Goal: Information Seeking & Learning: Learn about a topic

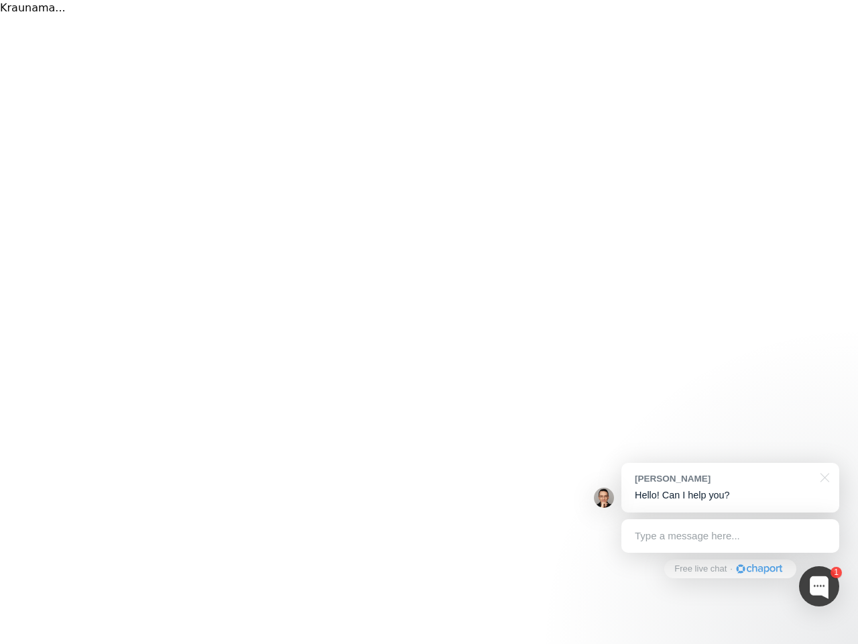
click at [429, 322] on div "Kraunama..." at bounding box center [429, 322] width 858 height 644
click at [820, 586] on div at bounding box center [819, 586] width 40 height 40
click at [730, 488] on div "[PERSON_NAME] Hello! Can I help you?" at bounding box center [731, 488] width 218 height 50
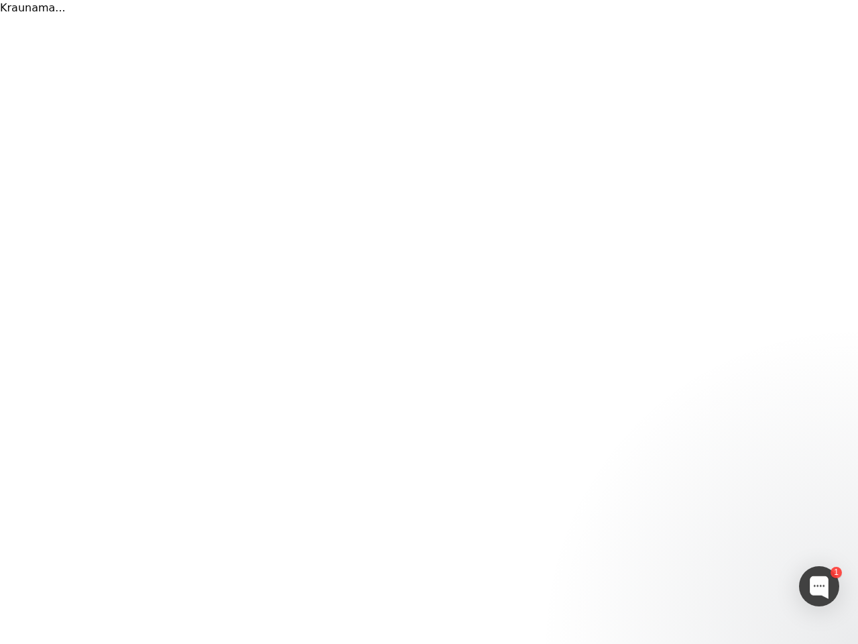
click at [823, 476] on div at bounding box center [713, 342] width 251 height 447
click at [730, 536] on div at bounding box center [713, 432] width 251 height 268
